Goal: Task Accomplishment & Management: Complete application form

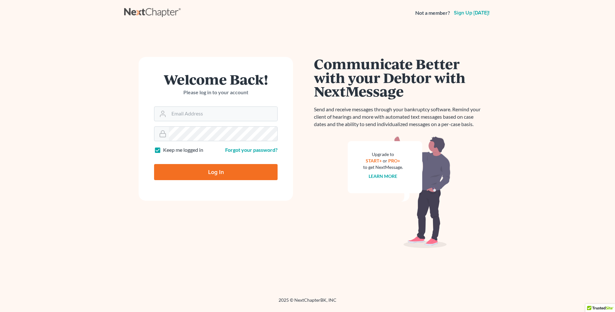
click at [230, 169] on input "Log In" at bounding box center [216, 172] width 124 height 16
type input "Thinking..."
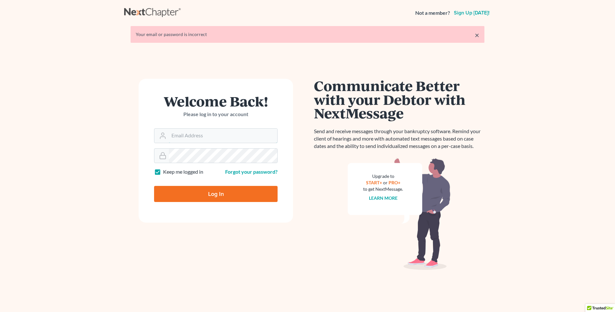
type input "[EMAIL_ADDRESS][DOMAIN_NAME]"
click at [226, 196] on input "Log In" at bounding box center [216, 194] width 124 height 16
type input "Thinking..."
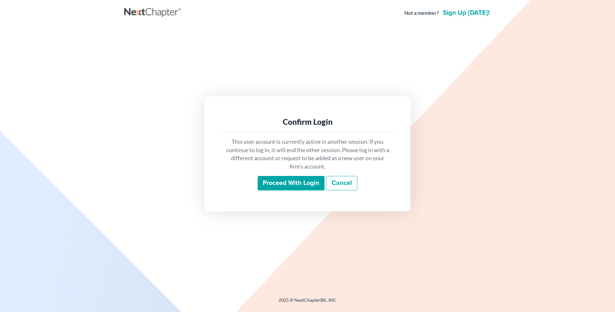
click at [299, 182] on input "Proceed with login" at bounding box center [291, 183] width 67 height 15
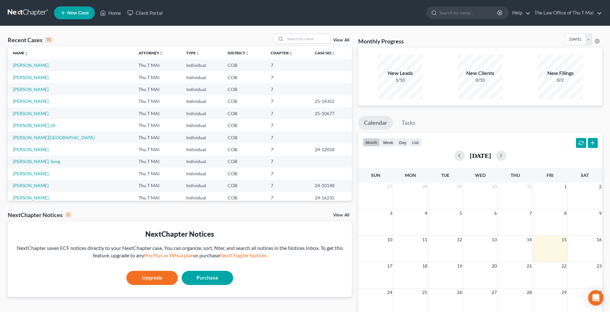
click at [71, 9] on link "New Case" at bounding box center [74, 12] width 41 height 13
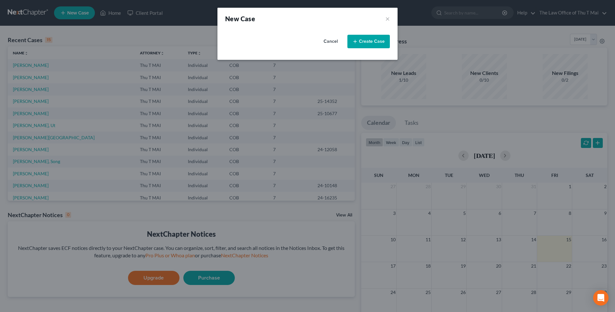
select select "11"
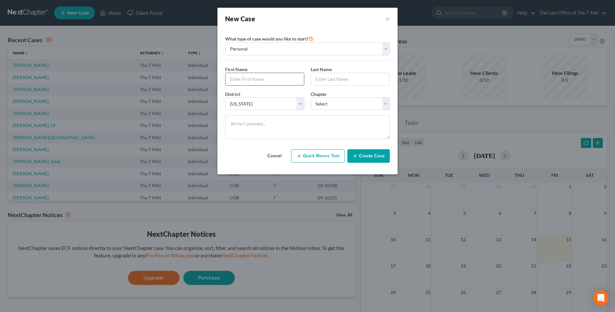
click at [293, 77] on input "text" at bounding box center [265, 79] width 79 height 12
type input "Dang"
type input "[PERSON_NAME]"
click at [389, 104] on select "Select 7 11 12 13" at bounding box center [350, 104] width 79 height 13
select select "0"
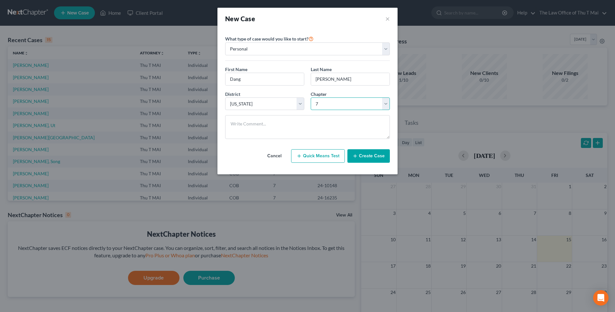
click at [311, 98] on select "Select 7 11 12 13" at bounding box center [350, 104] width 79 height 13
click at [377, 153] on button "Create Case" at bounding box center [369, 156] width 42 height 14
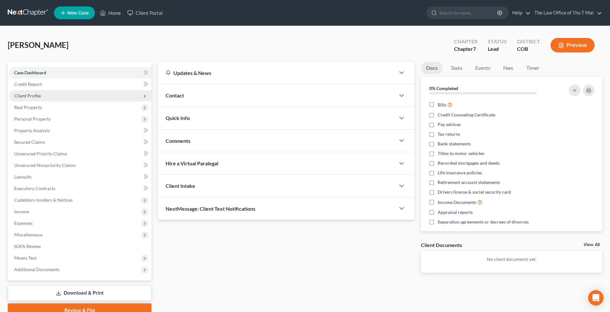
click at [37, 97] on span "Client Profile" at bounding box center [27, 95] width 27 height 5
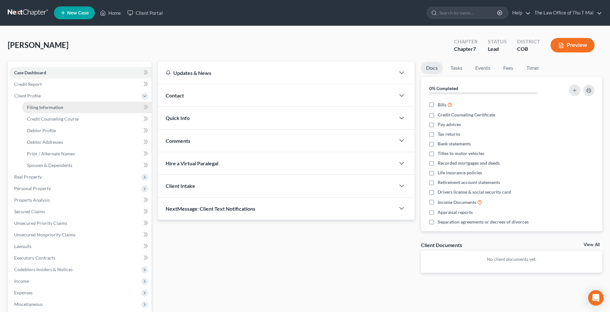
click at [53, 108] on span "Filing Information" at bounding box center [45, 107] width 36 height 5
select select "1"
select select "0"
select select "11"
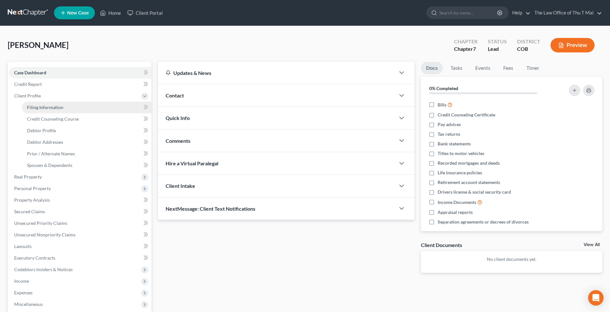
select select "5"
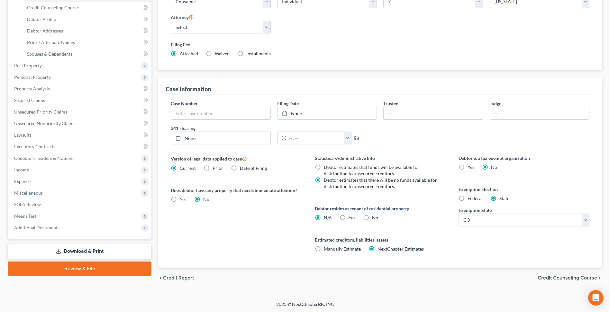
scroll to position [112, 0]
click at [542, 277] on span "Credit Counseling Course" at bounding box center [568, 277] width 60 height 5
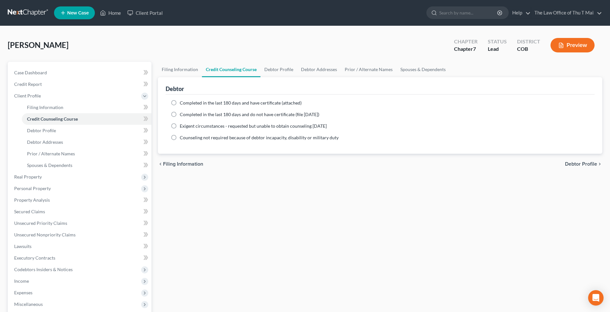
click at [572, 163] on span "Debtor Profile" at bounding box center [581, 164] width 32 height 5
select select "0"
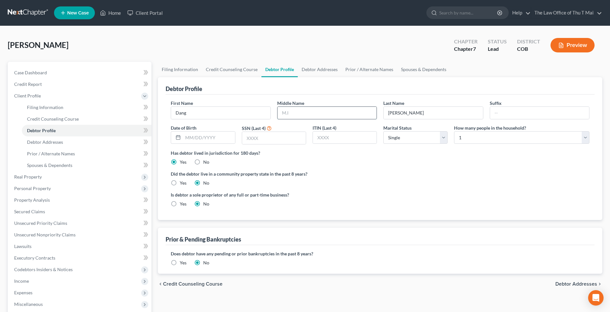
click at [349, 111] on input "text" at bounding box center [327, 113] width 99 height 12
type input "[PERSON_NAME]"
type input "[DATE]"
type input "1033"
click at [444, 136] on select "Select Single Married Separated Divorced Widowed" at bounding box center [416, 137] width 64 height 13
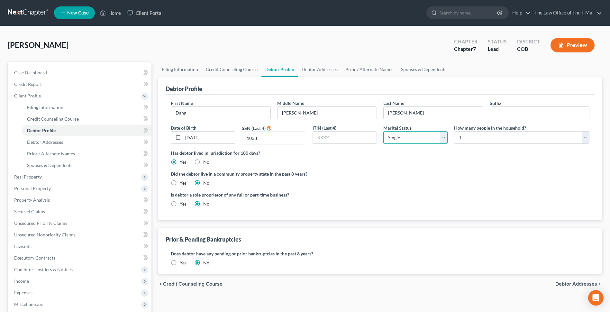
select select "1"
click at [384, 131] on select "Select Single Married Separated Divorced Widowed" at bounding box center [416, 137] width 64 height 13
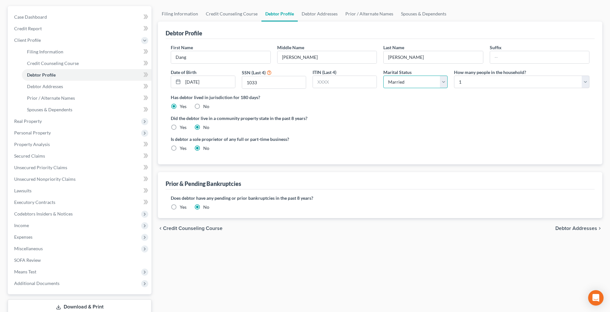
scroll to position [64, 0]
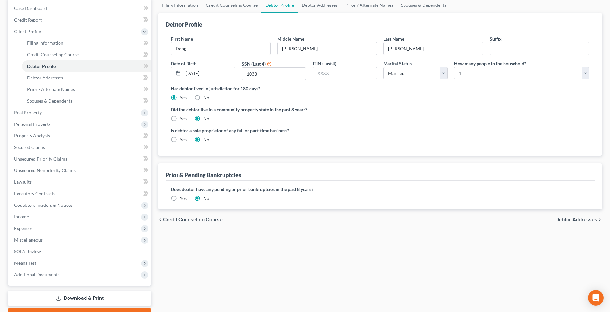
click at [566, 221] on span "Debtor Addresses" at bounding box center [577, 219] width 42 height 5
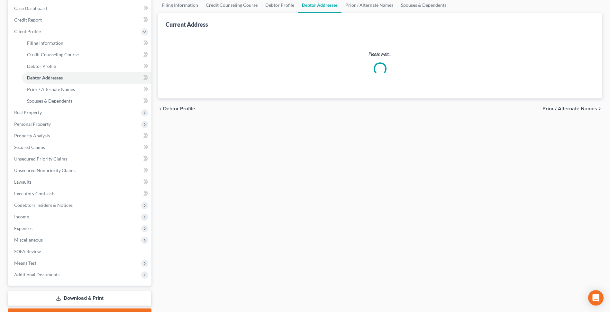
scroll to position [25, 0]
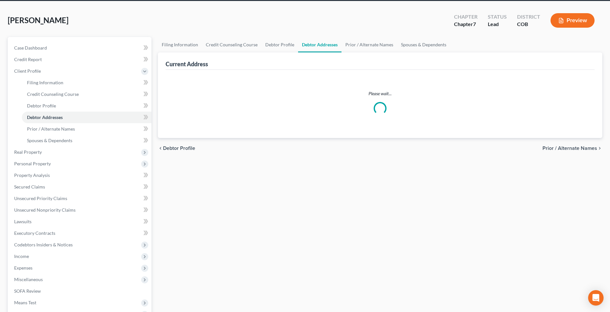
select select "0"
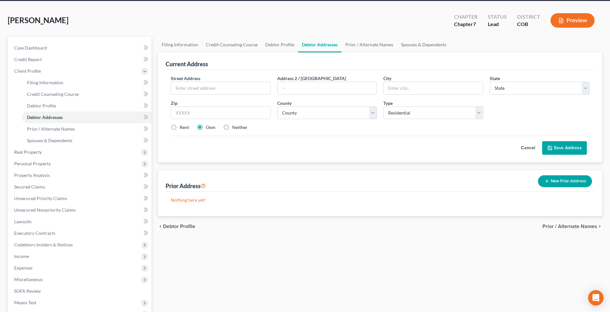
scroll to position [0, 0]
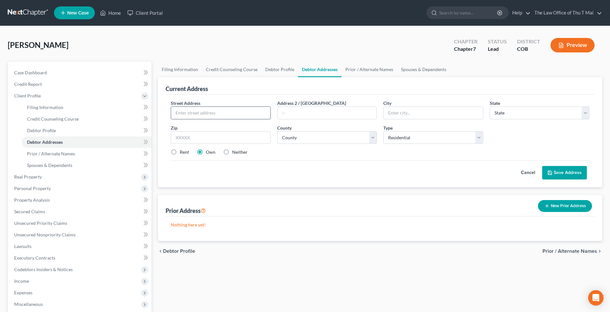
click at [221, 110] on input "text" at bounding box center [220, 113] width 99 height 12
type input "3220"
type input "W [US_STATE][GEOGRAPHIC_DATA]"
select select "5"
click at [247, 137] on input "text" at bounding box center [221, 137] width 100 height 13
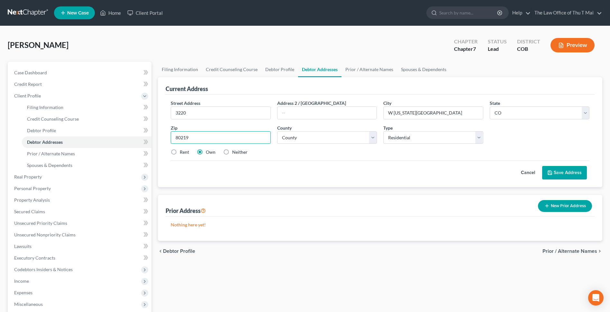
type input "80219"
type input "[GEOGRAPHIC_DATA]"
select select "16"
click at [561, 175] on button "Save Address" at bounding box center [565, 173] width 45 height 14
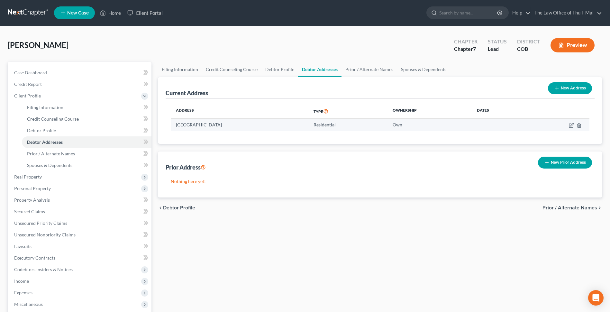
click at [569, 125] on td at bounding box center [558, 125] width 63 height 12
click at [573, 125] on icon "button" at bounding box center [571, 125] width 5 height 5
select select "5"
select select "16"
select select "0"
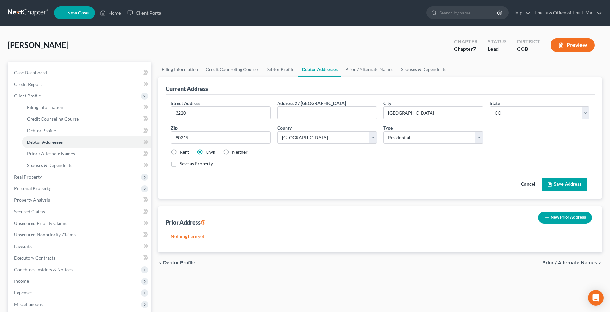
click at [566, 185] on button "Save Address" at bounding box center [565, 185] width 45 height 14
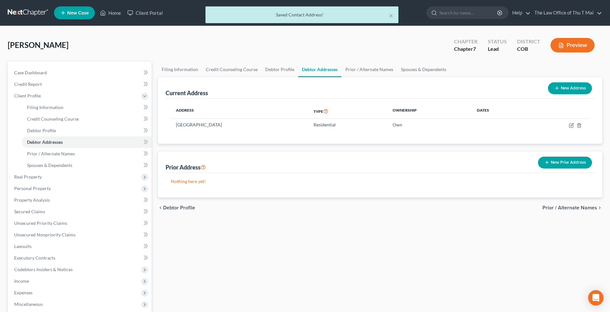
click at [567, 209] on span "Prior / Alternate Names" at bounding box center [570, 207] width 55 height 5
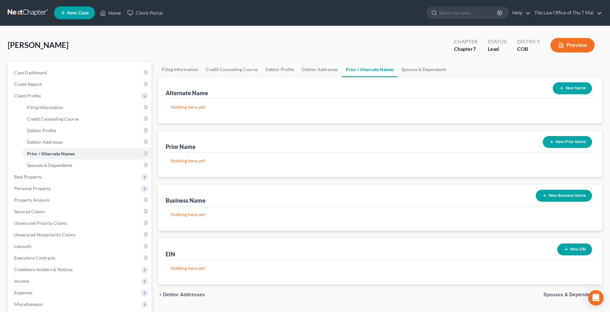
scroll to position [32, 0]
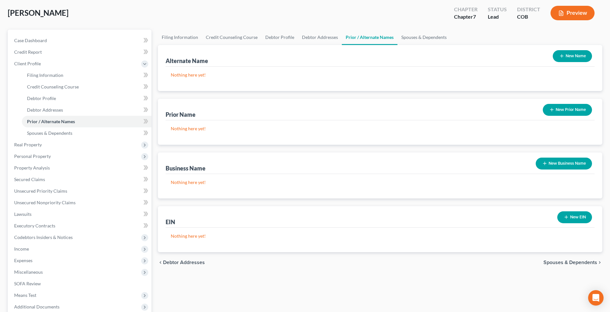
click at [574, 263] on span "Spouses & Dependents" at bounding box center [571, 262] width 54 height 5
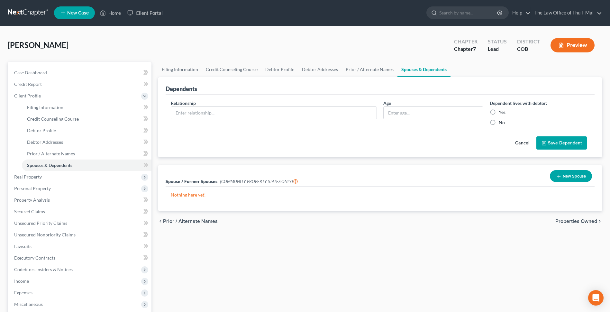
click at [570, 223] on span "Properties Owned" at bounding box center [577, 221] width 42 height 5
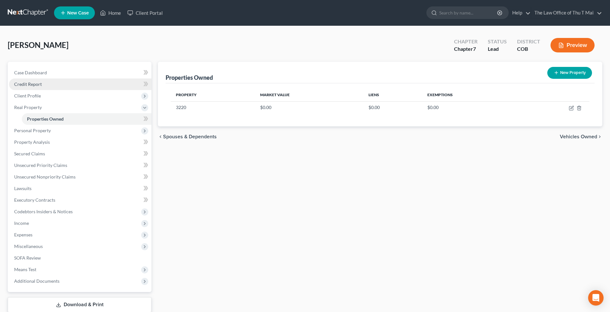
click at [34, 81] on span "Credit Report" at bounding box center [28, 83] width 28 height 5
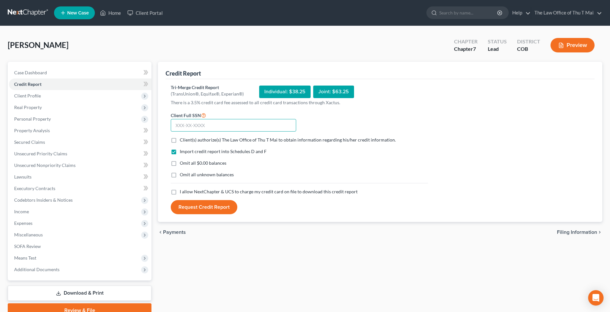
click at [260, 125] on input "text" at bounding box center [234, 125] width 126 height 13
type input "650-24-1033"
click at [180, 142] on label "Client(s) authorize(s) The Law Office of Thu T Mai to obtain information regard…" at bounding box center [288, 140] width 216 height 6
click at [182, 141] on input "Client(s) authorize(s) The Law Office of Thu T Mai to obtain information regard…" at bounding box center [184, 139] width 4 height 4
checkbox input "true"
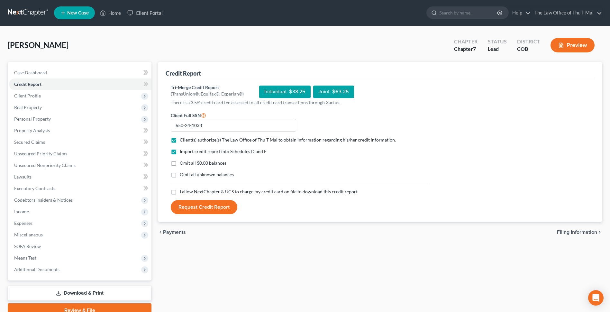
click at [180, 193] on label "I allow NextChapter & UCS to charge my credit card on file to download this cre…" at bounding box center [269, 192] width 178 height 6
click at [182, 193] on input "I allow NextChapter & UCS to charge my credit card on file to download this cre…" at bounding box center [184, 191] width 4 height 4
checkbox input "true"
click at [206, 210] on button "Request Credit Report" at bounding box center [204, 207] width 67 height 14
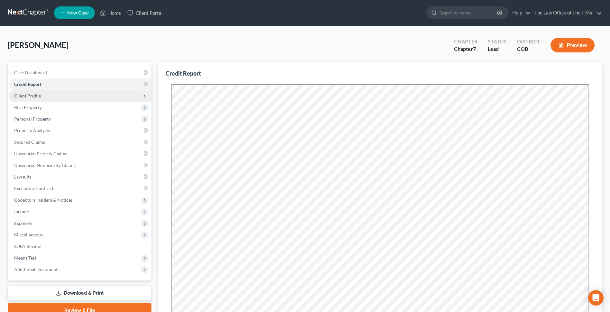
click at [73, 97] on span "Client Profile" at bounding box center [80, 96] width 143 height 12
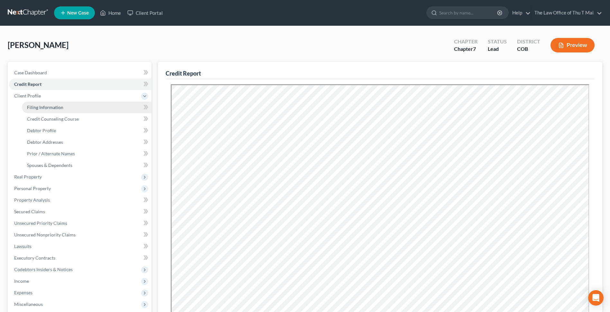
click at [49, 105] on span "Filing Information" at bounding box center [45, 107] width 36 height 5
select select "1"
select select "0"
select select "11"
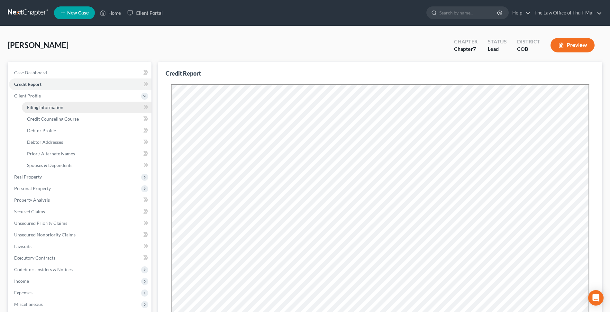
select select "0"
select select "5"
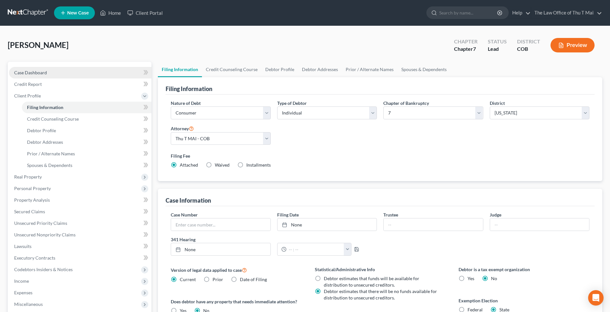
click at [40, 72] on span "Case Dashboard" at bounding box center [30, 72] width 33 height 5
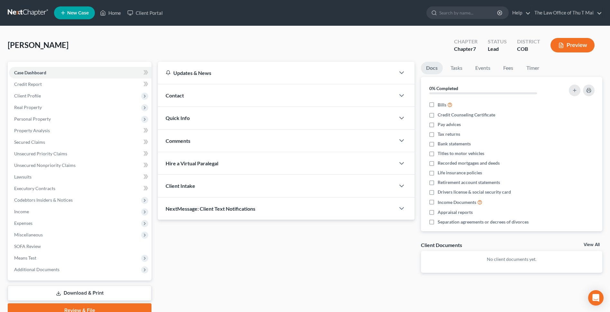
click at [239, 103] on div "Contact" at bounding box center [277, 95] width 238 height 22
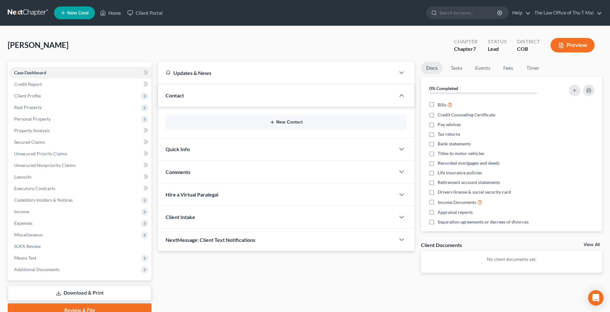
click at [284, 120] on button "New Contact" at bounding box center [286, 122] width 231 height 5
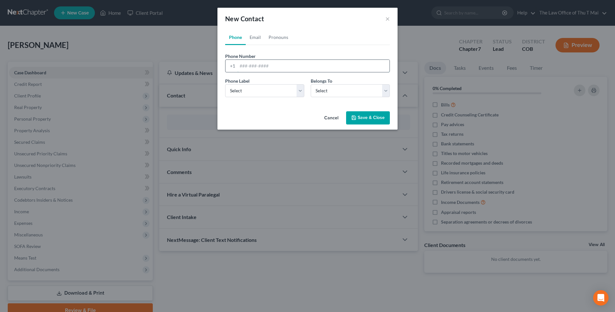
click at [285, 65] on input "tel" at bounding box center [314, 66] width 152 height 12
type input "[PHONE_NUMBER]"
click at [299, 90] on select "Select Mobile Home Work Other" at bounding box center [264, 90] width 79 height 13
select select "0"
click at [225, 84] on select "Select Mobile Home Work Other" at bounding box center [264, 90] width 79 height 13
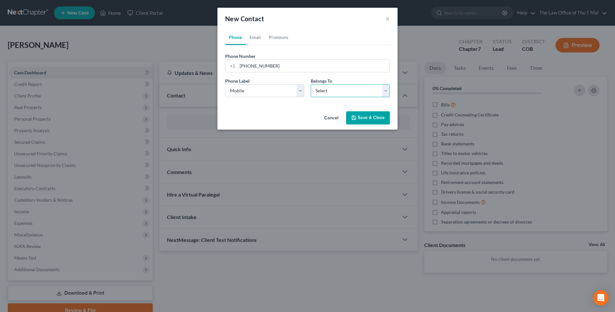
click at [387, 88] on select "Select Client Other" at bounding box center [350, 90] width 79 height 13
select select "0"
click at [311, 84] on select "Select Client Other" at bounding box center [350, 90] width 79 height 13
drag, startPoint x: 360, startPoint y: 118, endPoint x: 350, endPoint y: 118, distance: 10.0
click at [360, 118] on button "Save & Close" at bounding box center [368, 118] width 44 height 14
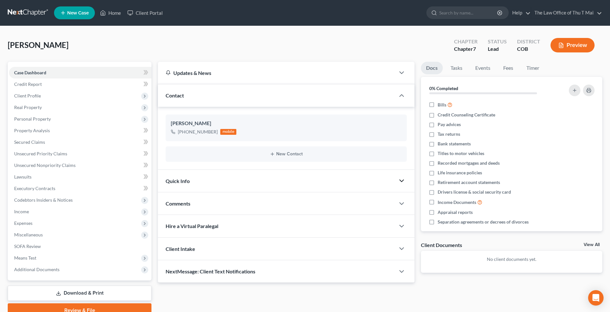
click at [405, 180] on icon "button" at bounding box center [402, 181] width 8 height 8
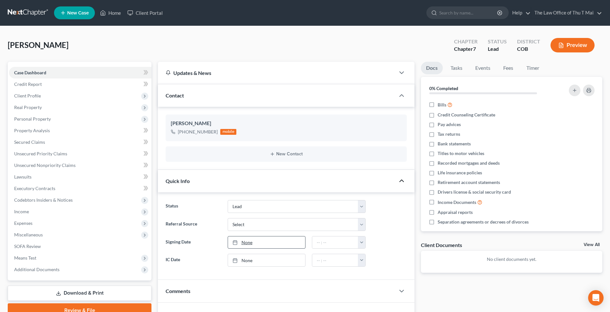
type input "[DATE]"
click at [249, 244] on link "[DATE]" at bounding box center [266, 243] width 77 height 12
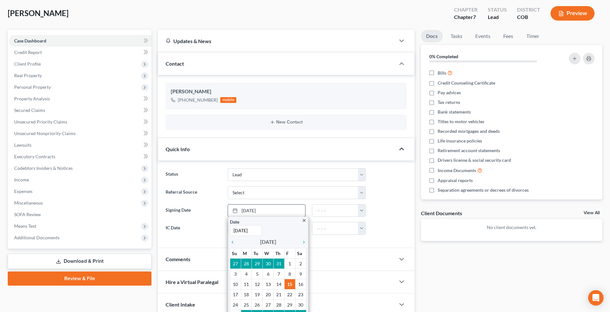
scroll to position [32, 0]
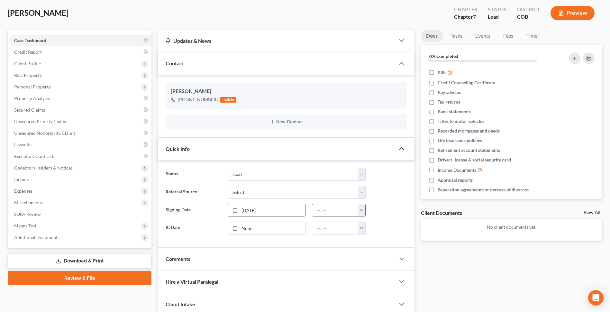
click at [361, 210] on button "button" at bounding box center [361, 210] width 7 height 12
click at [71, 63] on span "Client Profile" at bounding box center [80, 64] width 143 height 12
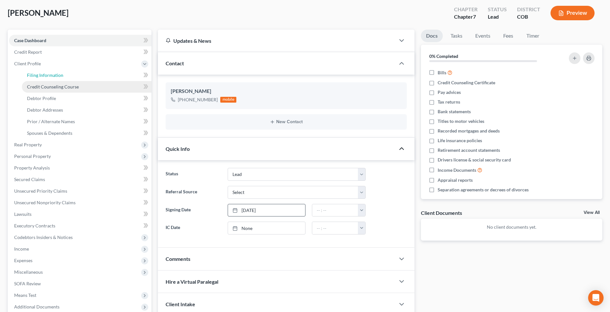
drag, startPoint x: 57, startPoint y: 74, endPoint x: 68, endPoint y: 81, distance: 13.4
click at [58, 74] on span "Filing Information" at bounding box center [45, 74] width 36 height 5
select select "1"
select select "0"
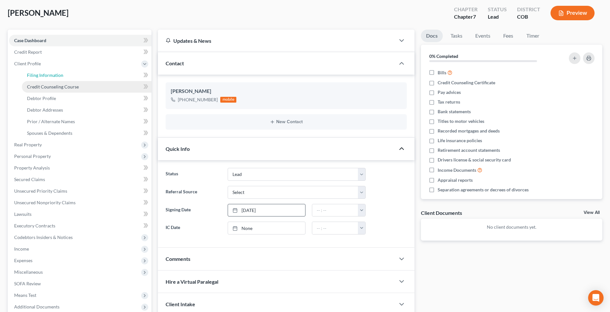
select select "11"
select select "0"
select select "5"
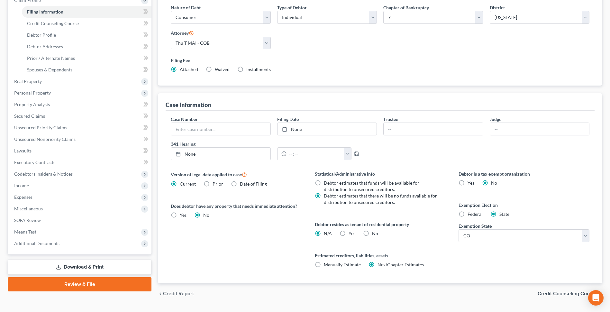
scroll to position [112, 0]
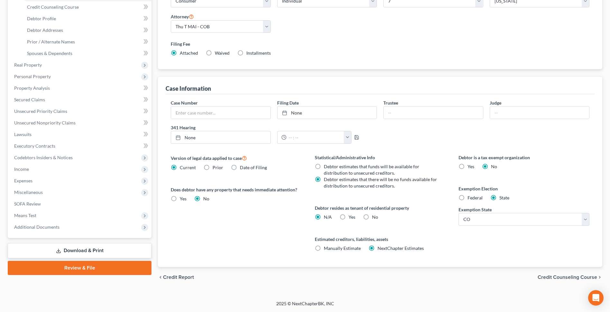
click at [550, 279] on span "Credit Counseling Course" at bounding box center [568, 277] width 60 height 5
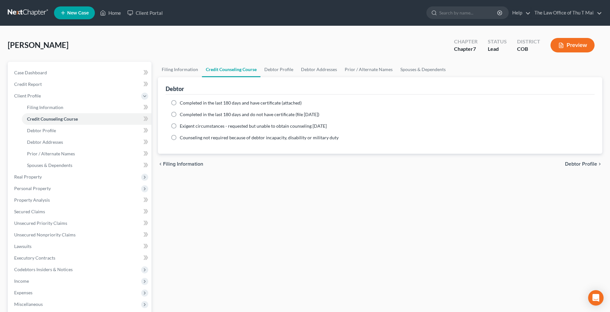
click at [571, 163] on span "Debtor Profile" at bounding box center [581, 164] width 32 height 5
select select "1"
select select "0"
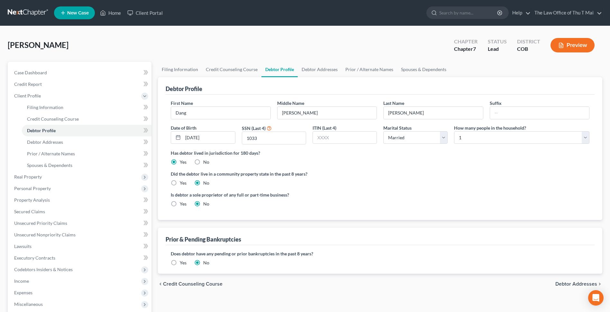
click at [564, 283] on span "Debtor Addresses" at bounding box center [577, 284] width 42 height 5
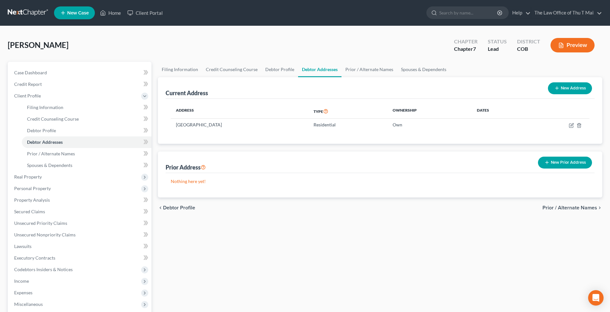
click at [568, 210] on span "Prior / Alternate Names" at bounding box center [570, 207] width 55 height 5
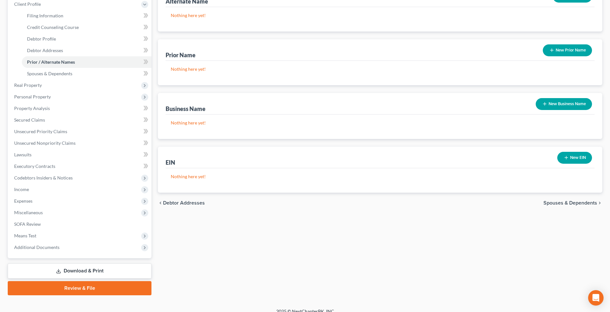
scroll to position [99, 0]
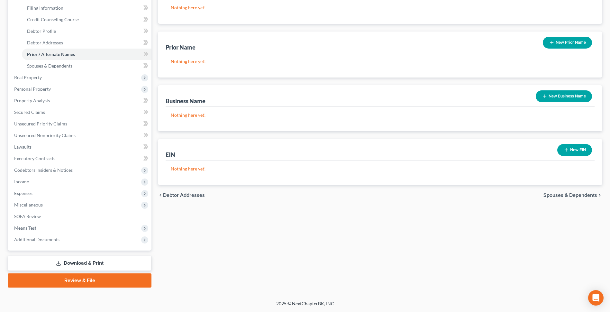
click at [568, 191] on div "chevron_left Debtor Addresses Spouses & Dependents chevron_right" at bounding box center [380, 195] width 445 height 21
click at [571, 196] on span "Spouses & Dependents" at bounding box center [571, 195] width 54 height 5
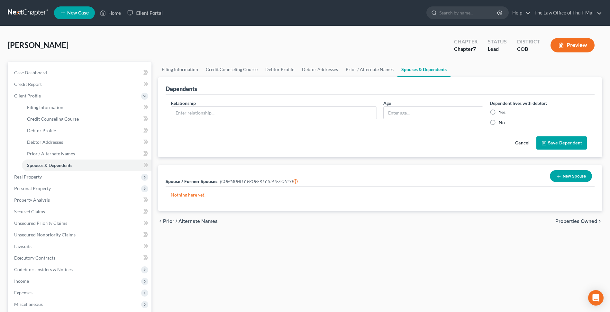
click at [573, 219] on span "Properties Owned" at bounding box center [577, 221] width 42 height 5
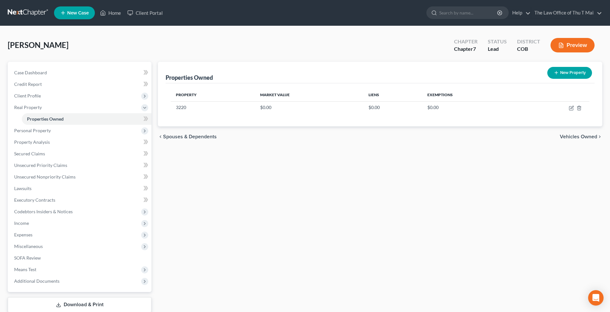
click at [578, 138] on span "Vehicles Owned" at bounding box center [578, 136] width 37 height 5
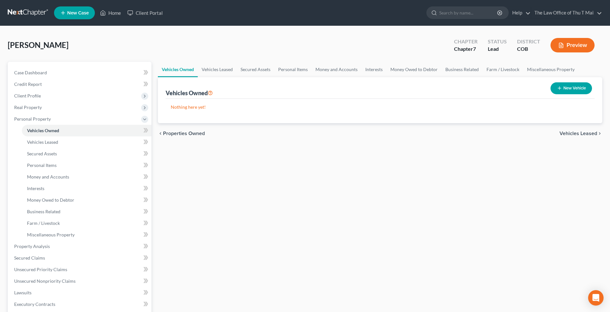
click at [571, 90] on button "New Vehicle" at bounding box center [572, 88] width 42 height 12
select select "0"
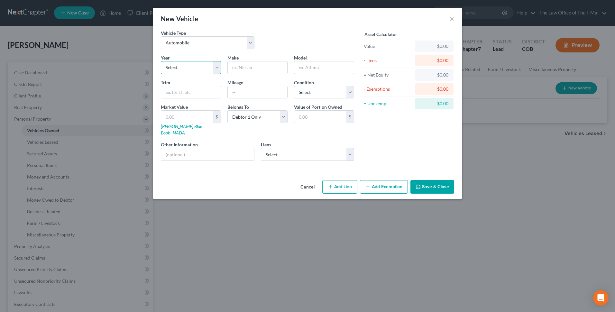
click at [206, 67] on select "Select 2026 2025 2024 2023 2022 2021 2020 2019 2018 2017 2016 2015 2014 2013 20…" at bounding box center [191, 67] width 60 height 13
select select "9"
click at [161, 61] on select "Select 2026 2025 2024 2023 2022 2021 2020 2019 2018 2017 2016 2015 2014 2013 20…" at bounding box center [191, 67] width 60 height 13
click at [262, 68] on input "text" at bounding box center [258, 67] width 60 height 12
type input "Toyota"
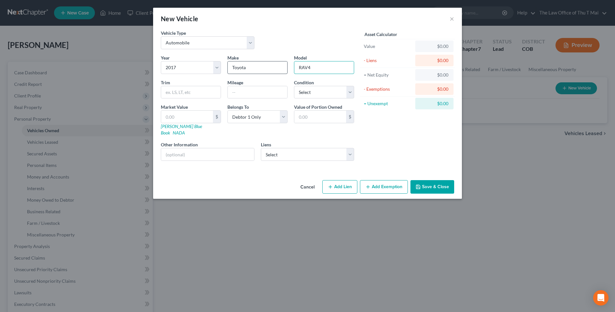
type input "RAV4"
type input "150000"
click at [351, 92] on select "Select Excellent Very Good Good Fair Poor" at bounding box center [324, 92] width 60 height 13
select select "3"
click at [294, 86] on select "Select Excellent Very Good Good Fair Poor" at bounding box center [324, 92] width 60 height 13
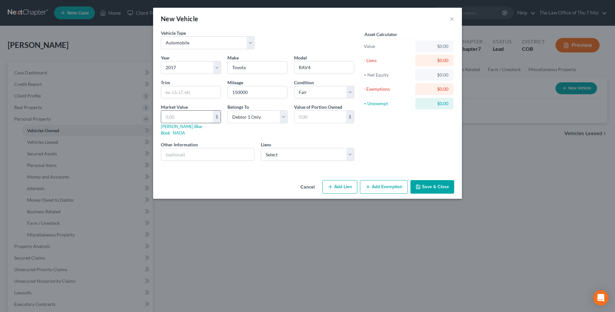
click at [190, 120] on input "text" at bounding box center [187, 117] width 52 height 12
type input "1"
type input "1.00"
type input "14"
type input "14.00"
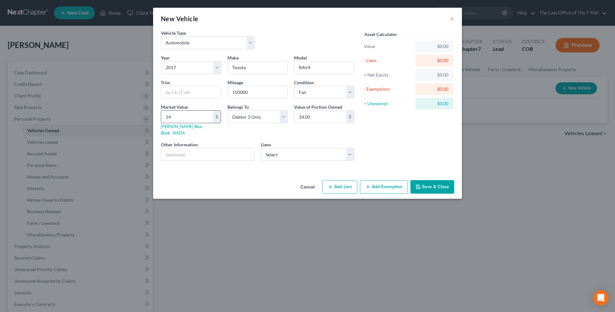
type input "141"
type input "141.00"
type input "1412"
type input "1,412.00"
type input "1,4125"
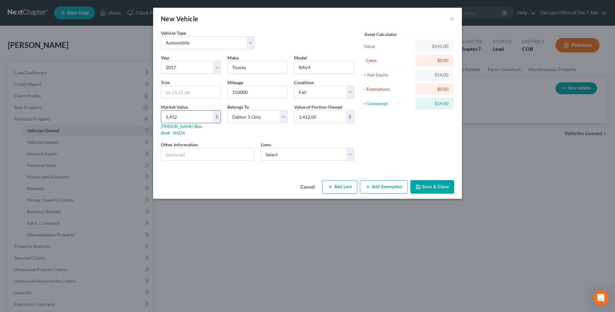
type input "14,125.00"
click at [391, 180] on button "Add Exemption" at bounding box center [384, 187] width 48 height 14
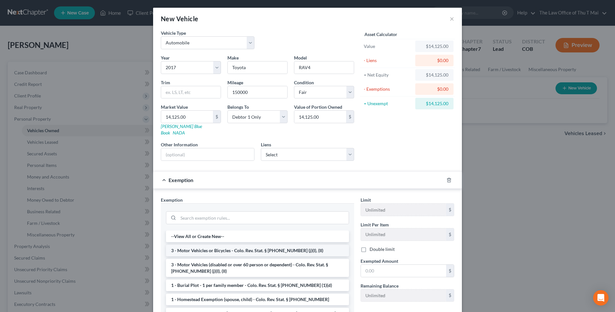
click at [280, 245] on li "3 - Motor Vehicles or Bicycles - Colo. Rev. Stat. § [PHONE_NUMBER] (j)(I), (II)" at bounding box center [257, 251] width 183 height 12
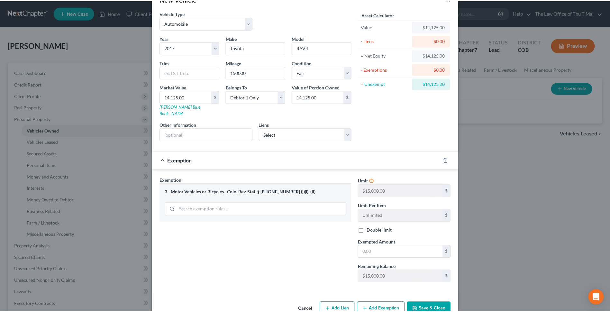
scroll to position [30, 0]
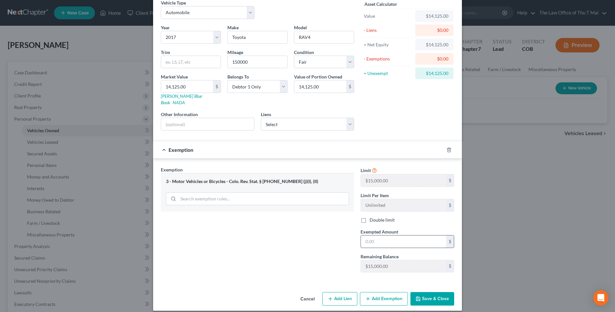
click at [386, 236] on input "text" at bounding box center [403, 242] width 85 height 12
type input "15,000.00"
click at [422, 292] on button "Save & Close" at bounding box center [433, 299] width 44 height 14
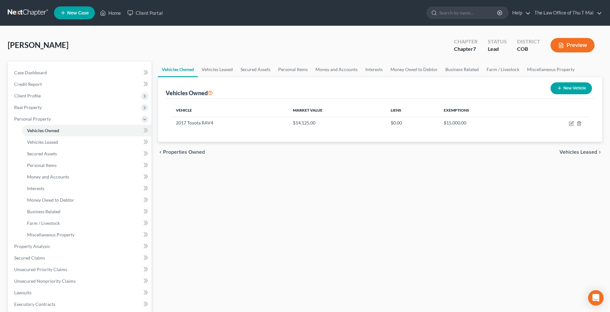
click at [577, 151] on span "Vehicles Leased" at bounding box center [579, 152] width 38 height 5
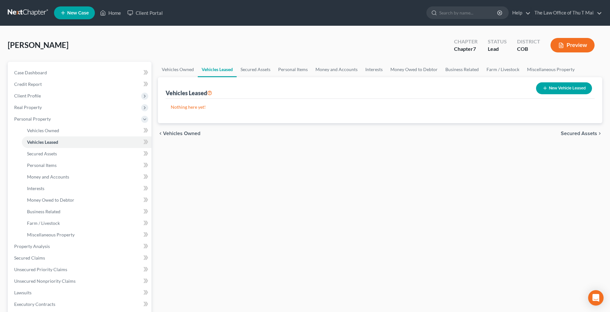
click at [583, 133] on span "Secured Assets" at bounding box center [579, 133] width 36 height 5
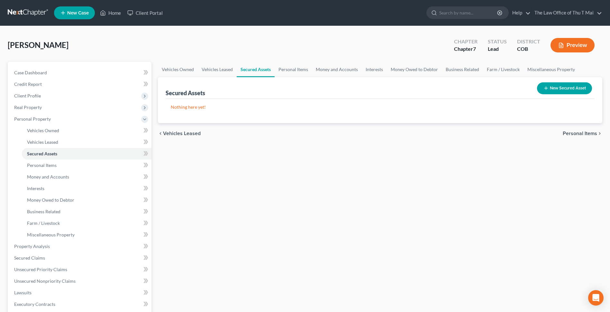
click at [572, 131] on span "Personal Items" at bounding box center [580, 133] width 34 height 5
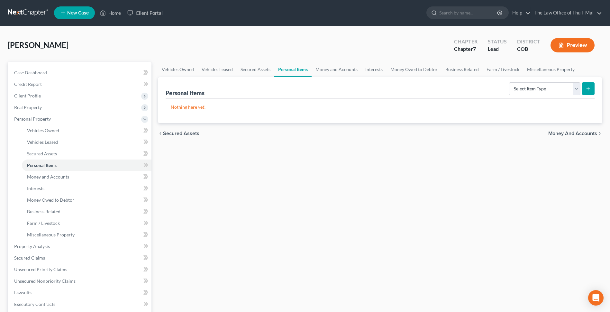
click at [573, 135] on span "Money and Accounts" at bounding box center [573, 133] width 49 height 5
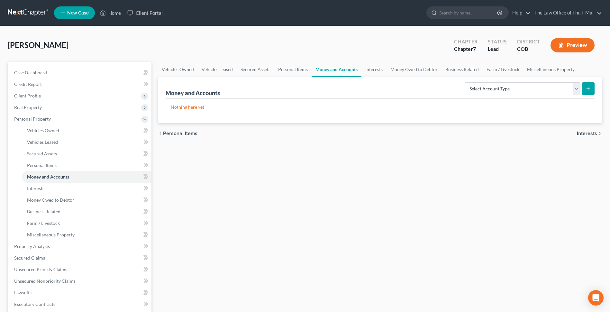
click at [584, 132] on span "Interests" at bounding box center [587, 133] width 20 height 5
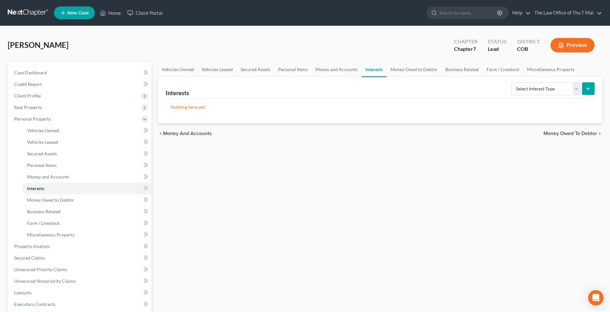
click at [576, 135] on span "Money Owed to Debtor" at bounding box center [571, 133] width 54 height 5
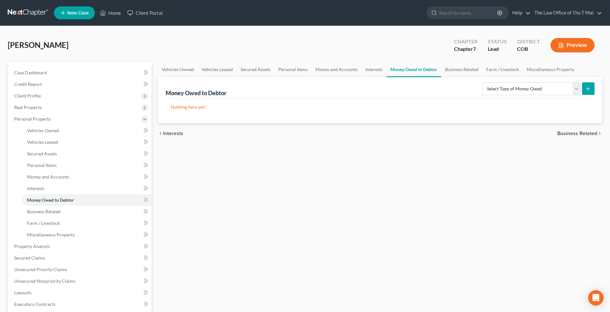
click at [577, 133] on span "Business Related" at bounding box center [578, 133] width 40 height 5
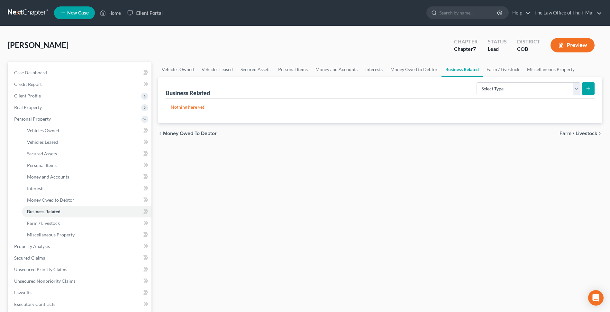
click at [577, 134] on span "Farm / Livestock" at bounding box center [579, 133] width 38 height 5
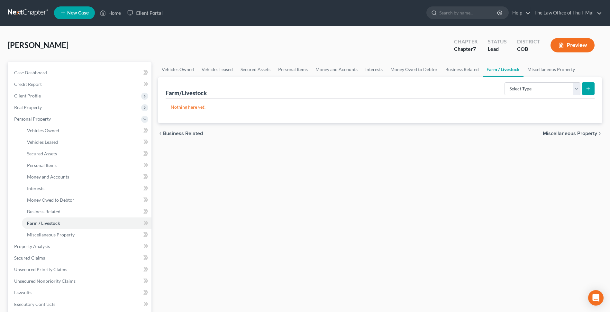
click at [577, 134] on span "Miscellaneous Property" at bounding box center [570, 133] width 54 height 5
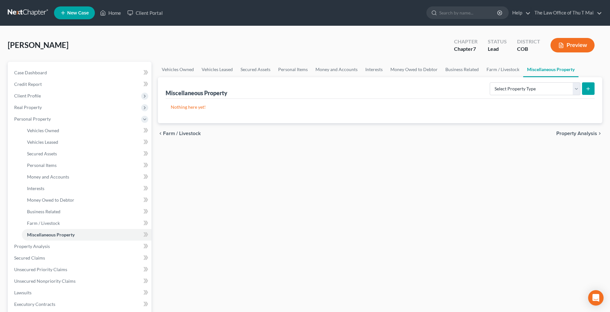
click at [577, 134] on span "Property Analysis" at bounding box center [577, 133] width 41 height 5
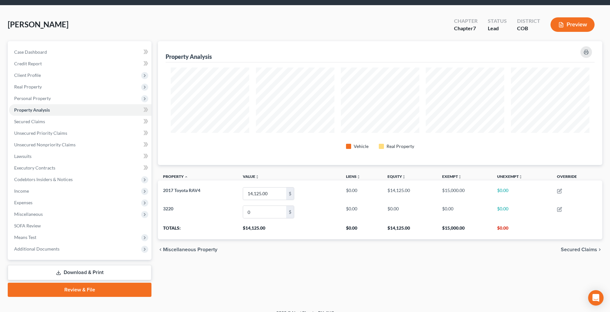
scroll to position [30, 0]
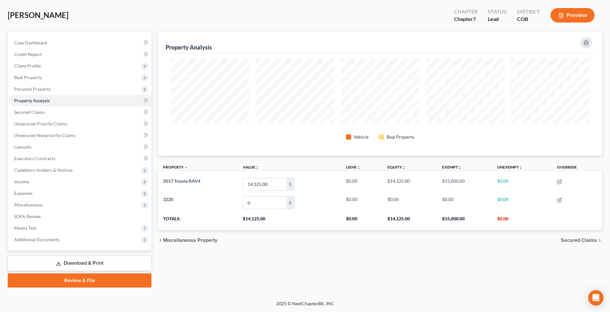
click at [571, 239] on span "Secured Claims" at bounding box center [579, 240] width 36 height 5
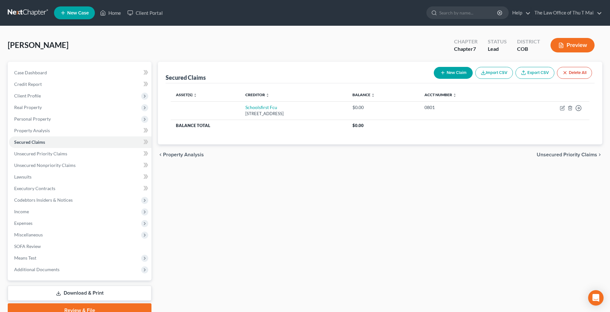
click at [554, 155] on span "Unsecured Priority Claims" at bounding box center [567, 154] width 61 height 5
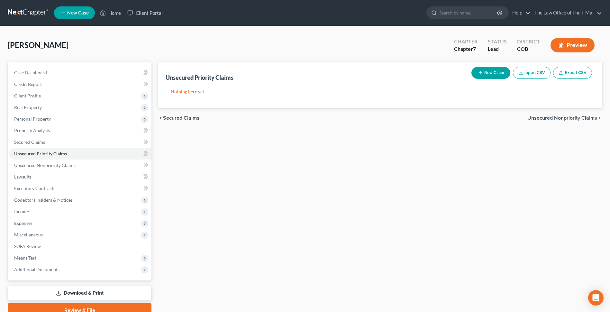
click at [553, 119] on span "Unsecured Nonpriority Claims" at bounding box center [563, 118] width 70 height 5
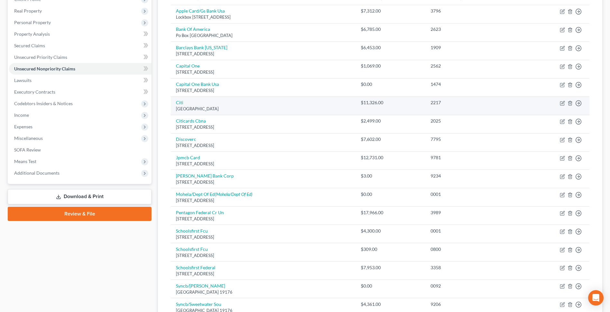
scroll to position [207, 0]
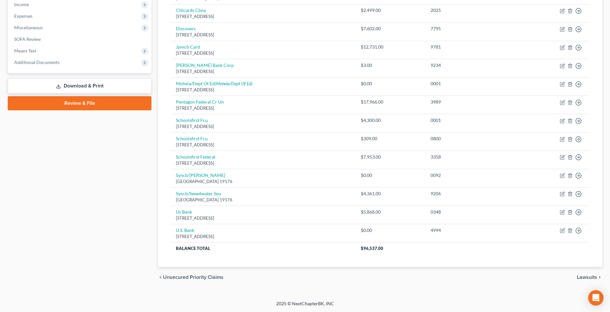
click at [586, 279] on span "Lawsuits" at bounding box center [587, 277] width 20 height 5
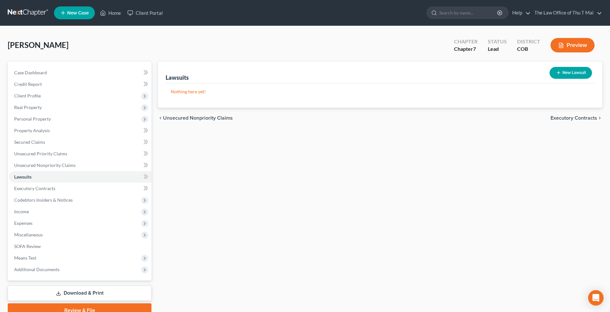
click at [571, 117] on span "Executory Contracts" at bounding box center [574, 118] width 47 height 5
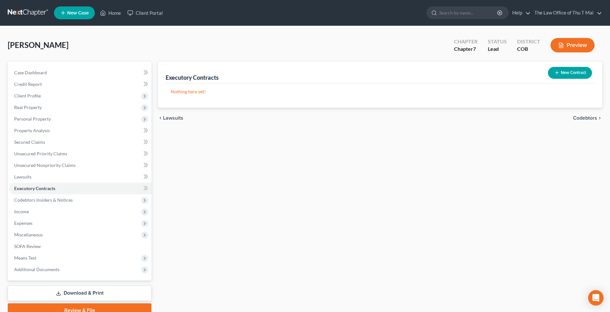
click at [586, 119] on span "Codebtors" at bounding box center [585, 118] width 24 height 5
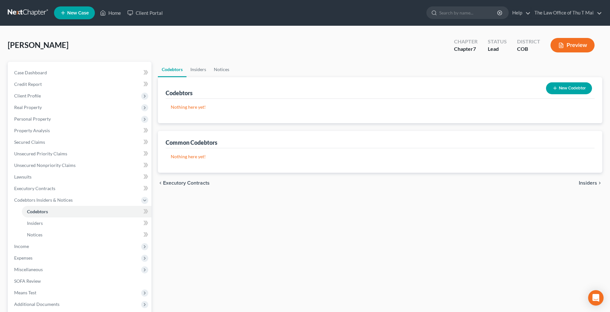
click at [586, 181] on span "Insiders" at bounding box center [588, 183] width 18 height 5
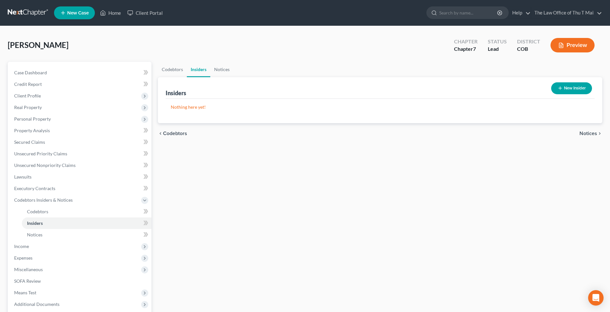
click at [588, 134] on span "Notices" at bounding box center [589, 133] width 18 height 5
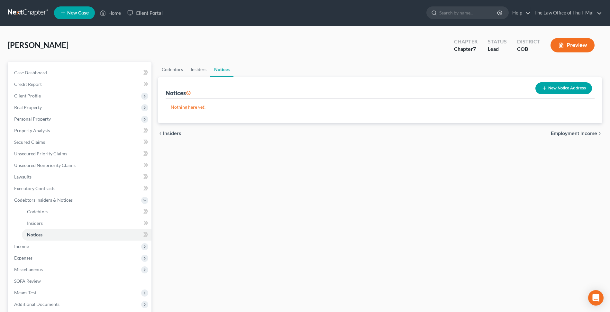
click at [584, 133] on span "Employment Income" at bounding box center [574, 133] width 46 height 5
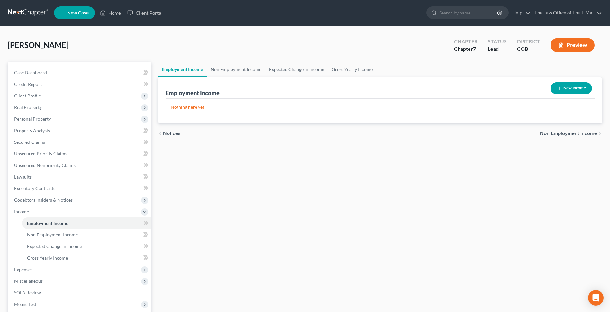
click at [584, 133] on span "Non Employment Income" at bounding box center [568, 133] width 57 height 5
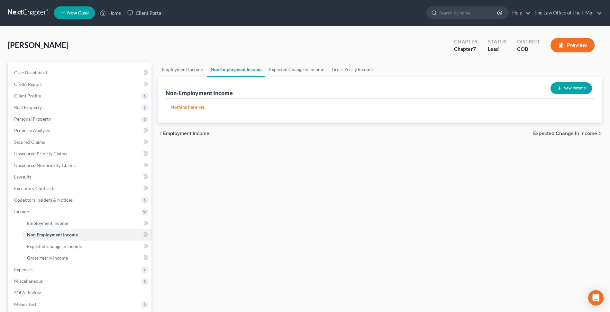
click at [584, 133] on span "Expected Change in Income" at bounding box center [566, 133] width 64 height 5
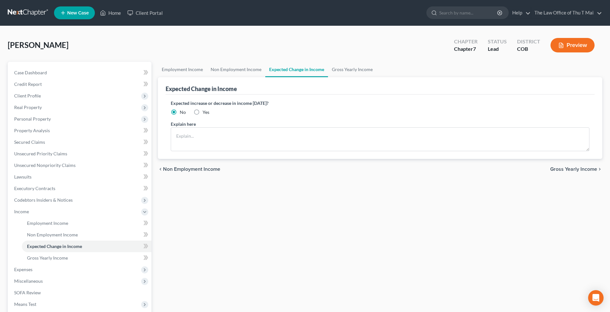
click at [196, 171] on span "Non Employment Income" at bounding box center [191, 169] width 57 height 5
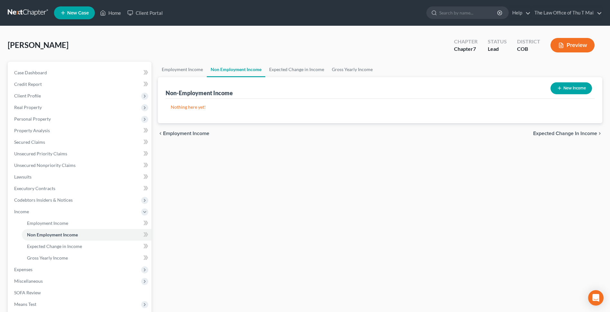
click at [179, 135] on span "Employment Income" at bounding box center [186, 133] width 46 height 5
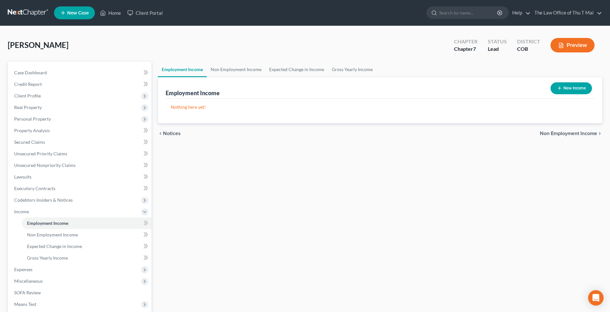
click at [565, 88] on button "New Income" at bounding box center [572, 88] width 42 height 12
select select "0"
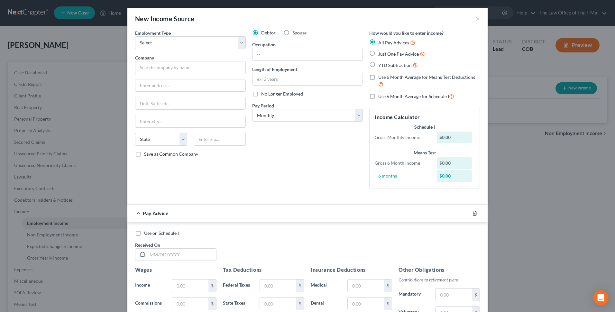
click at [474, 213] on icon "button" at bounding box center [474, 213] width 5 height 5
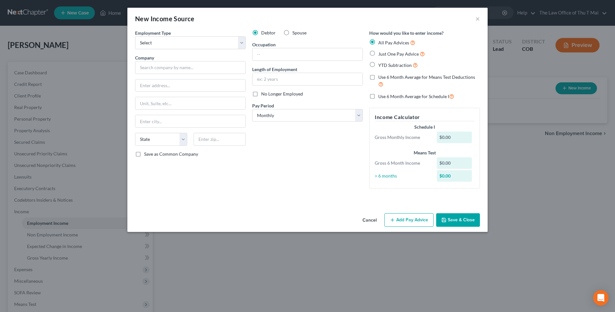
click at [370, 222] on button "Cancel" at bounding box center [370, 220] width 24 height 13
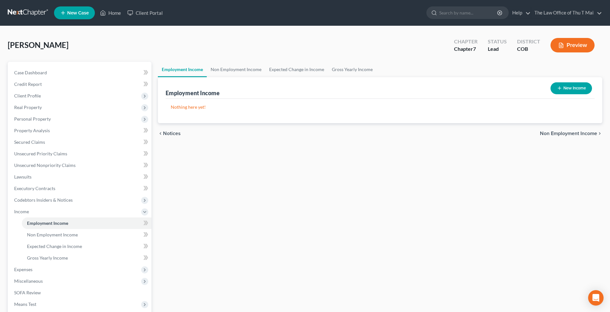
click at [564, 134] on span "Non Employment Income" at bounding box center [568, 133] width 57 height 5
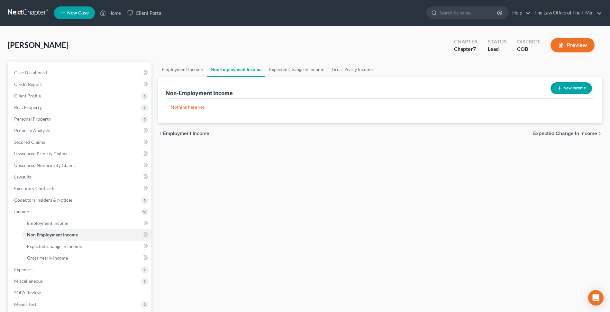
click at [564, 134] on span "Expected Change in Income" at bounding box center [566, 133] width 64 height 5
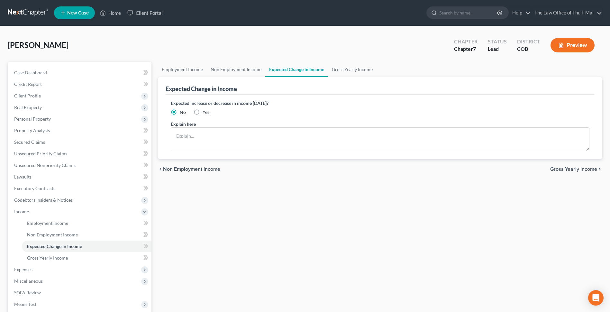
click at [575, 172] on span "Gross Yearly Income" at bounding box center [574, 169] width 47 height 5
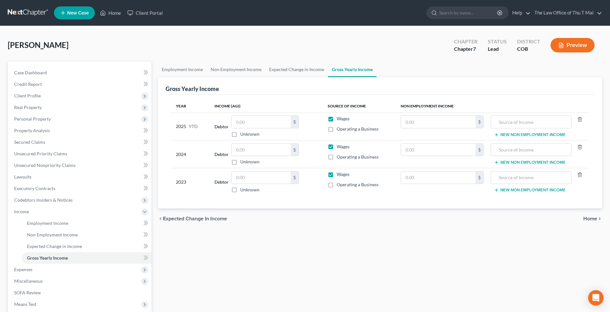
click at [594, 218] on span "Home" at bounding box center [591, 218] width 14 height 5
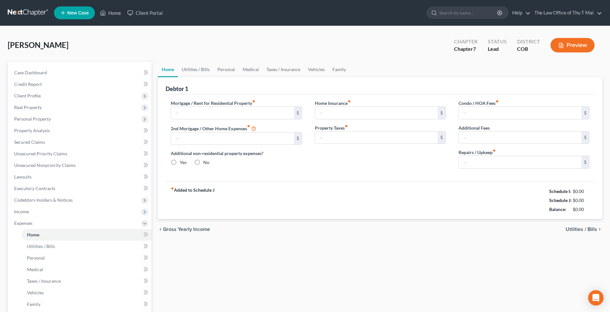
type input "0.00"
radio input "true"
type input "0.00"
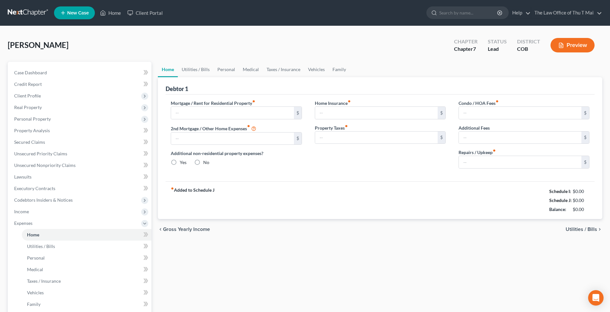
type input "0.00"
click at [210, 114] on input "text" at bounding box center [232, 113] width 123 height 12
click at [582, 230] on span "Utilities / Bills" at bounding box center [582, 229] width 32 height 5
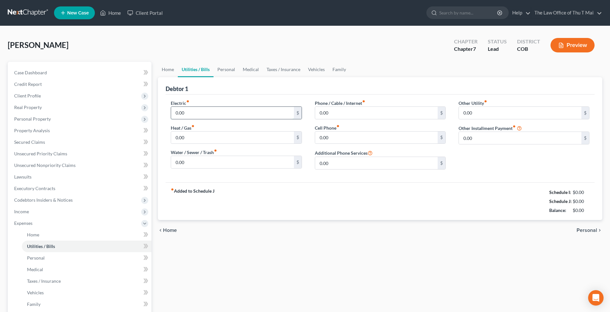
drag, startPoint x: 213, startPoint y: 115, endPoint x: 206, endPoint y: 112, distance: 7.1
click at [213, 115] on input "0.00" at bounding box center [232, 113] width 123 height 12
type input "200.00"
click at [353, 114] on input "0.00" at bounding box center [376, 113] width 123 height 12
type input "100.00"
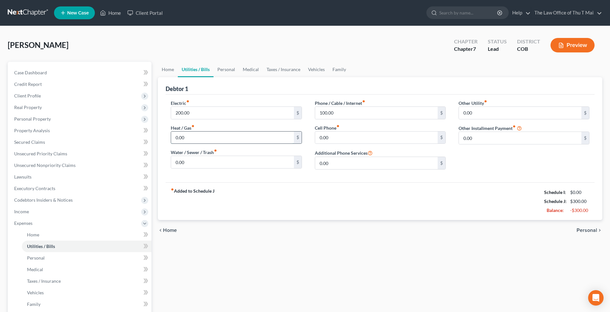
click at [272, 136] on input "0.00" at bounding box center [232, 138] width 123 height 12
type input "50.00"
type input "150.00"
click at [333, 137] on input "0.00" at bounding box center [376, 138] width 123 height 12
type input "80.00"
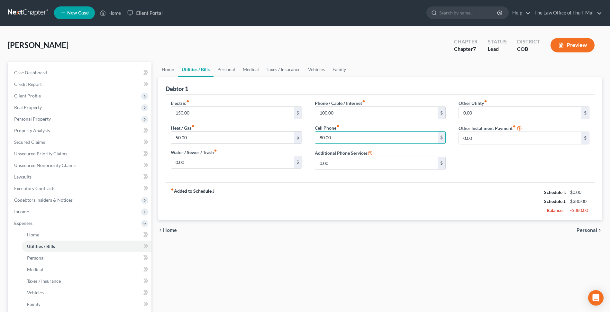
click at [581, 231] on span "Personal" at bounding box center [587, 230] width 21 height 5
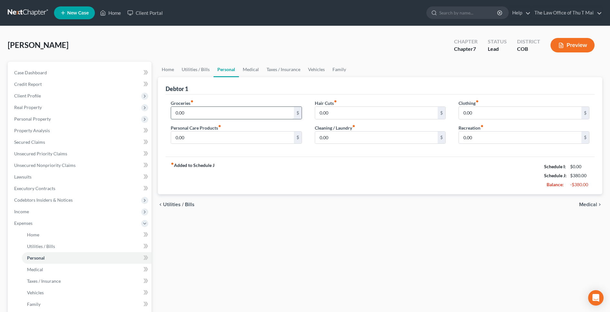
click at [211, 116] on input "0.00" at bounding box center [232, 113] width 123 height 12
type input "600.00"
click at [357, 115] on input "0.00" at bounding box center [376, 113] width 123 height 12
type input "50.00"
click at [477, 113] on input "0.00" at bounding box center [520, 113] width 123 height 12
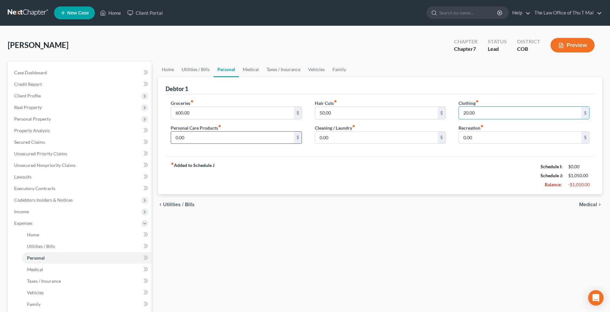
type input "20.00"
click at [223, 137] on input "0.00" at bounding box center [232, 138] width 123 height 12
type input "50.00"
click at [334, 138] on input "0.00" at bounding box center [376, 138] width 123 height 12
type input "50.00"
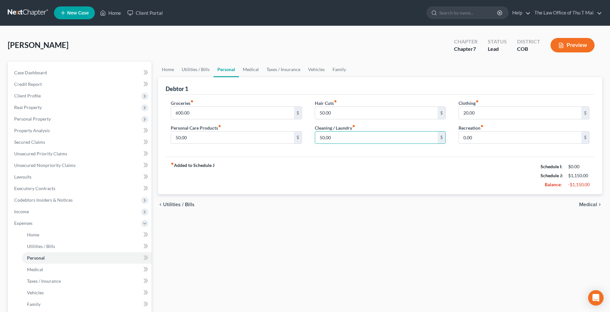
click at [588, 204] on span "Medical" at bounding box center [589, 204] width 18 height 5
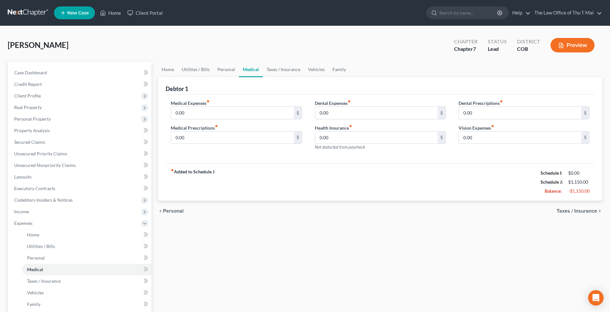
click at [576, 210] on span "Taxes / Insurance" at bounding box center [577, 211] width 41 height 5
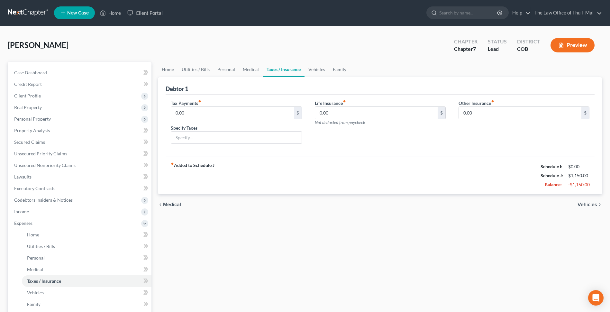
click at [590, 204] on span "Vehicles" at bounding box center [588, 204] width 20 height 5
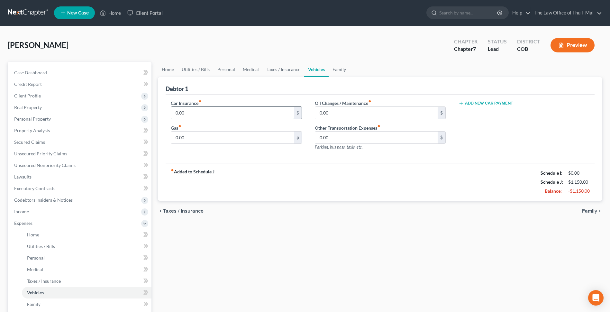
click at [244, 111] on input "0.00" at bounding box center [232, 113] width 123 height 12
type input "125.00"
click at [247, 139] on input "0.00" at bounding box center [232, 138] width 123 height 12
type input "150.00"
click at [345, 113] on input "0.00" at bounding box center [376, 113] width 123 height 12
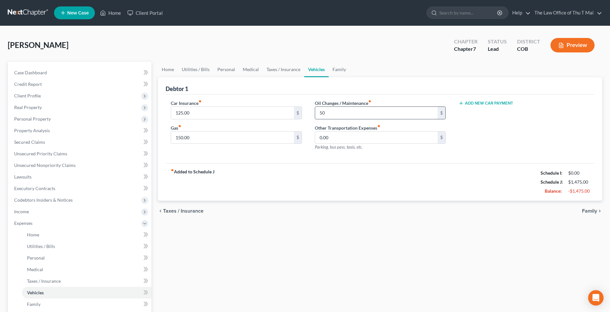
type input "5"
click at [593, 212] on span "Family" at bounding box center [589, 211] width 15 height 5
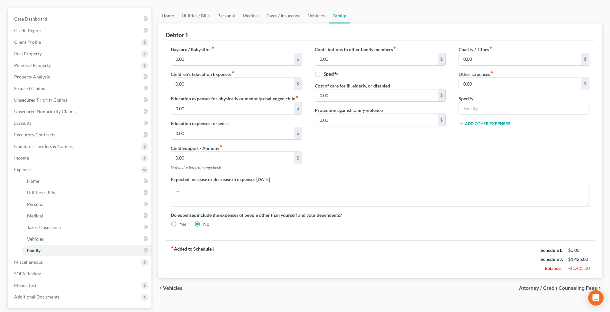
scroll to position [97, 0]
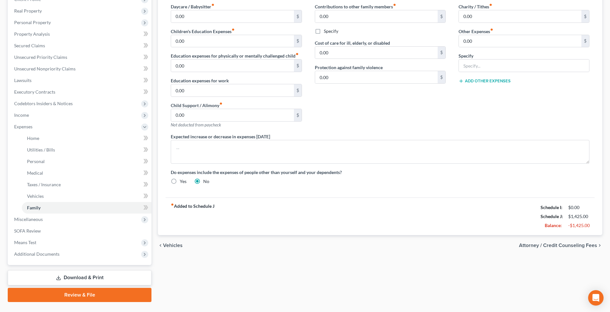
click at [560, 244] on span "Attorney / Credit Counseling Fees" at bounding box center [558, 245] width 78 height 5
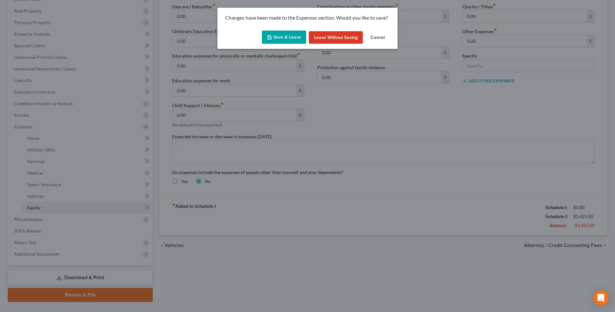
click at [281, 34] on button "Save & Leave" at bounding box center [284, 38] width 44 height 14
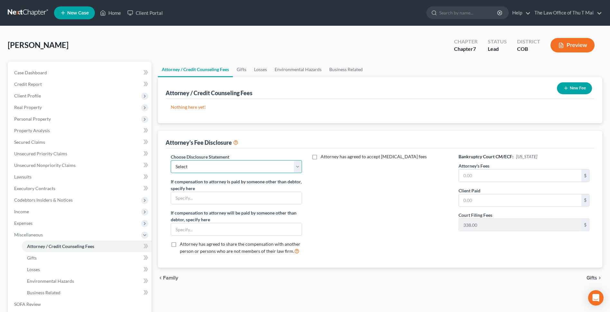
click at [300, 168] on select "Select Thu T Mai" at bounding box center [236, 166] width 131 height 13
select select "0"
click at [171, 160] on select "Select Thu T Mai" at bounding box center [236, 166] width 131 height 13
click at [478, 176] on input "text" at bounding box center [520, 176] width 123 height 12
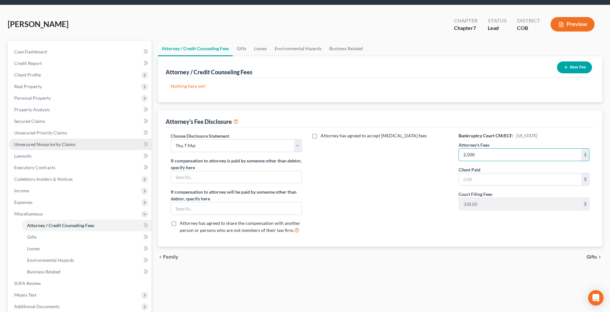
scroll to position [64, 0]
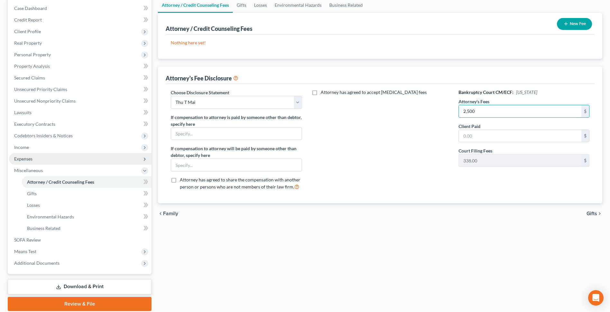
type input "2,500"
click at [49, 158] on span "Expenses" at bounding box center [80, 159] width 143 height 12
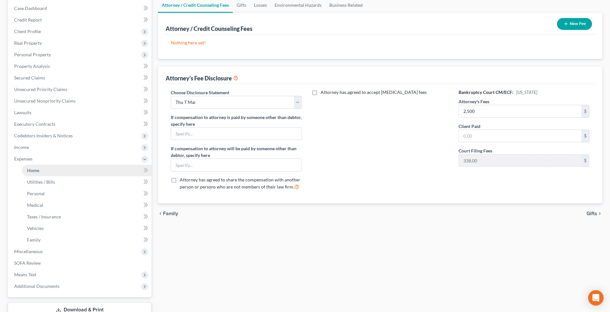
click at [36, 172] on span "Home" at bounding box center [33, 170] width 12 height 5
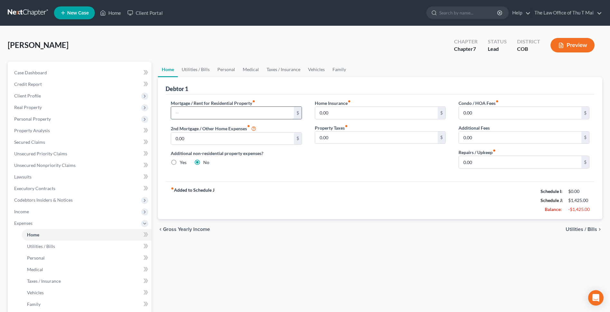
click at [229, 113] on input "text" at bounding box center [232, 113] width 123 height 12
type input "1,200.00"
click at [569, 230] on span "Utilities / Bills" at bounding box center [582, 229] width 32 height 5
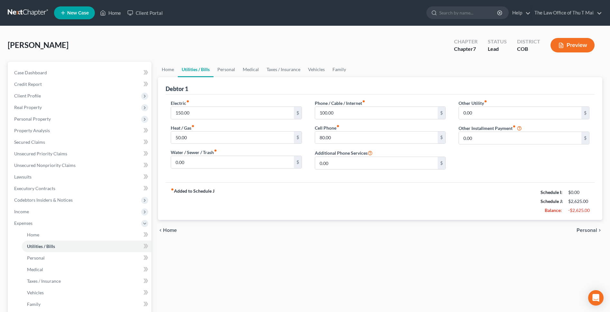
click at [173, 228] on span "Home" at bounding box center [170, 230] width 14 height 5
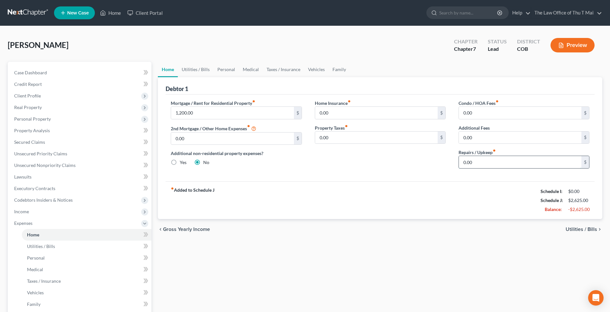
click at [504, 166] on input "0.00" at bounding box center [520, 162] width 123 height 12
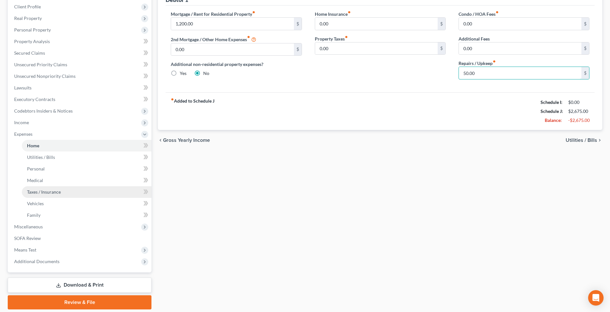
scroll to position [111, 0]
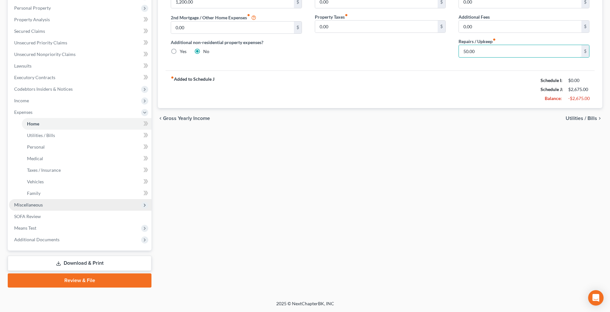
type input "50.00"
click at [42, 203] on span "Miscellaneous" at bounding box center [28, 204] width 29 height 5
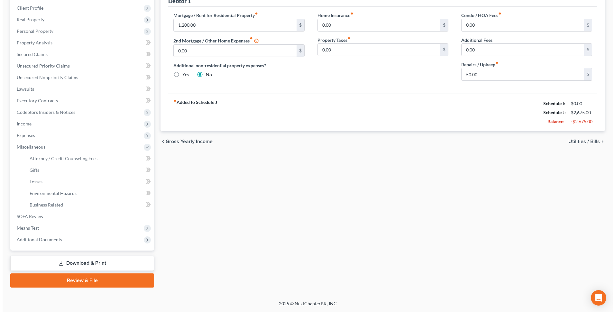
scroll to position [88, 0]
click at [85, 159] on span "Attorney / Credit Counseling Fees" at bounding box center [61, 158] width 68 height 5
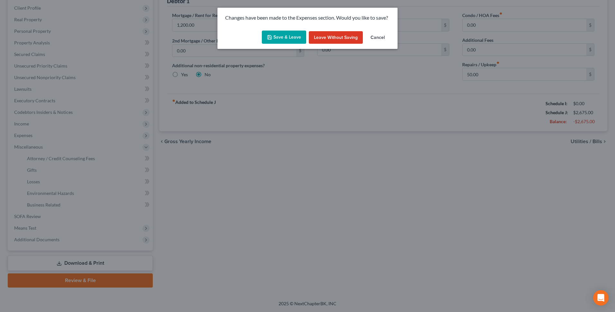
click at [287, 37] on button "Save & Leave" at bounding box center [284, 38] width 44 height 14
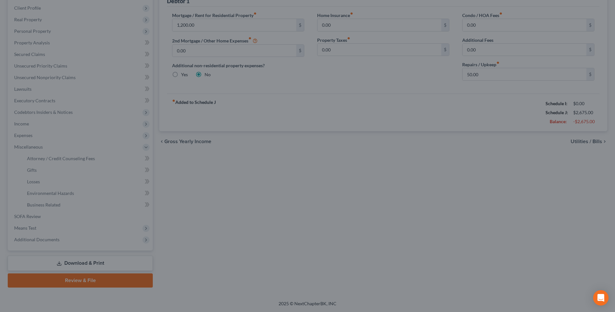
select select "0"
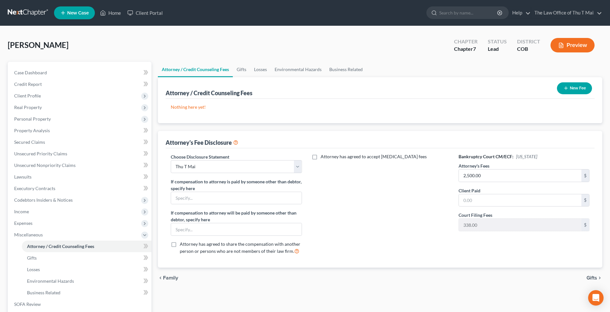
click at [590, 278] on span "Gifts" at bounding box center [592, 277] width 11 height 5
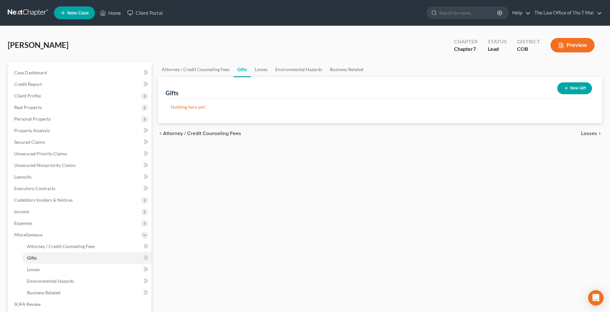
click at [588, 134] on span "Losses" at bounding box center [590, 133] width 16 height 5
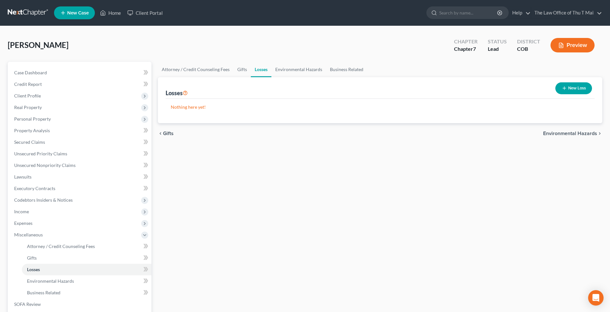
click at [570, 134] on span "Environmental Hazards" at bounding box center [571, 133] width 54 height 5
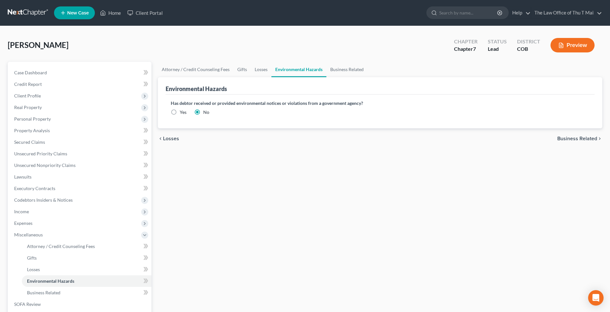
click at [564, 136] on span "Business Related" at bounding box center [578, 138] width 40 height 5
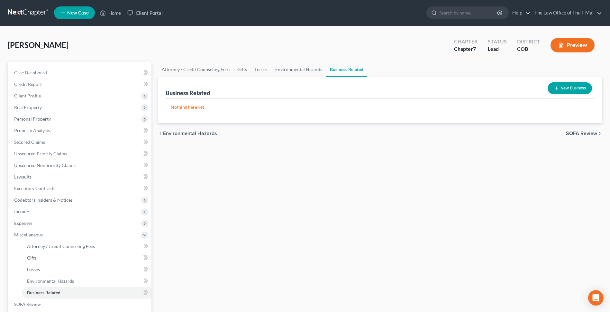
click at [575, 134] on span "SOFA Review" at bounding box center [581, 133] width 31 height 5
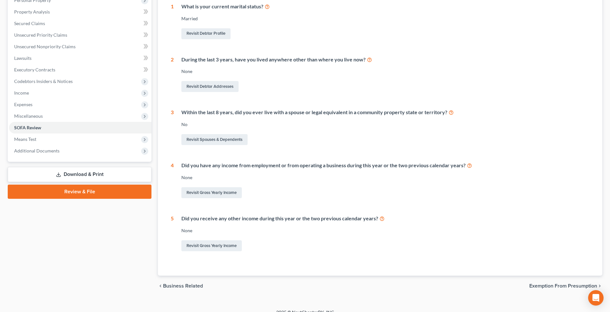
scroll to position [127, 0]
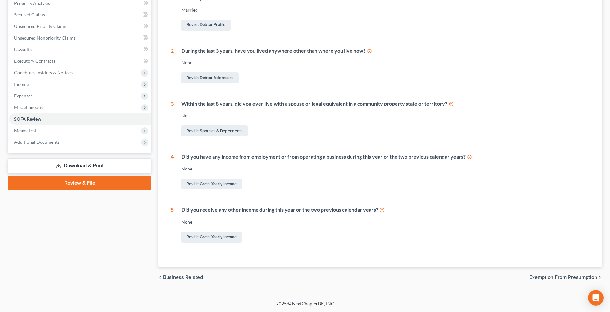
click at [558, 277] on span "Exemption from Presumption" at bounding box center [564, 277] width 68 height 5
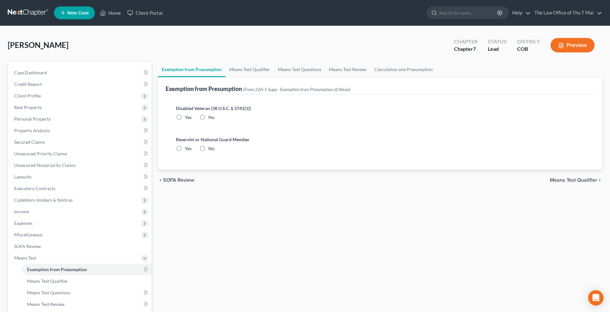
click at [209, 117] on label "No" at bounding box center [212, 117] width 6 height 6
click at [211, 117] on input "No" at bounding box center [213, 116] width 4 height 4
radio input "true"
click at [209, 147] on label "No" at bounding box center [212, 148] width 6 height 6
click at [211, 147] on input "No" at bounding box center [213, 147] width 4 height 4
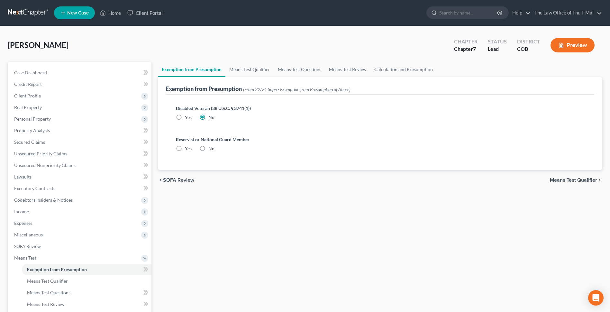
radio input "true"
click at [571, 179] on span "Means Test Qualifier" at bounding box center [573, 180] width 47 height 5
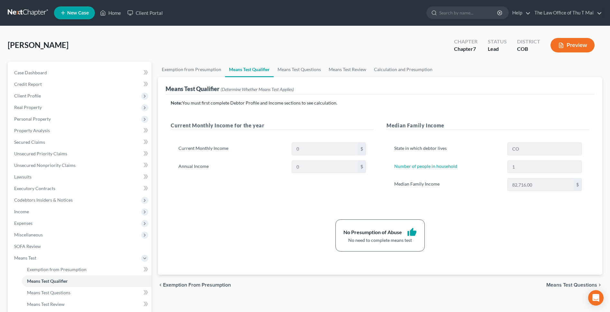
click at [568, 287] on span "Means Test Questions" at bounding box center [572, 285] width 51 height 5
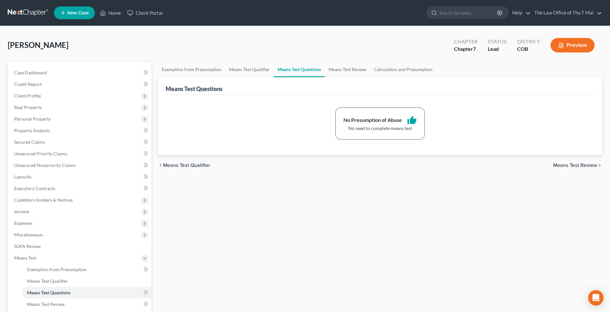
click at [576, 166] on span "Means Test Review" at bounding box center [576, 165] width 44 height 5
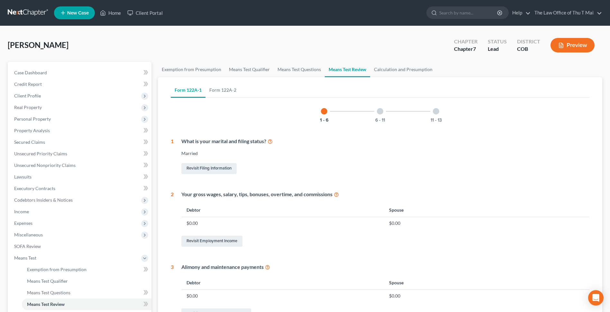
click at [380, 113] on div at bounding box center [380, 111] width 6 height 6
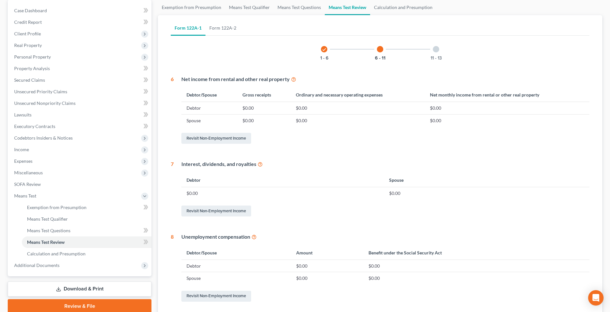
scroll to position [64, 0]
